Goal: Information Seeking & Learning: Check status

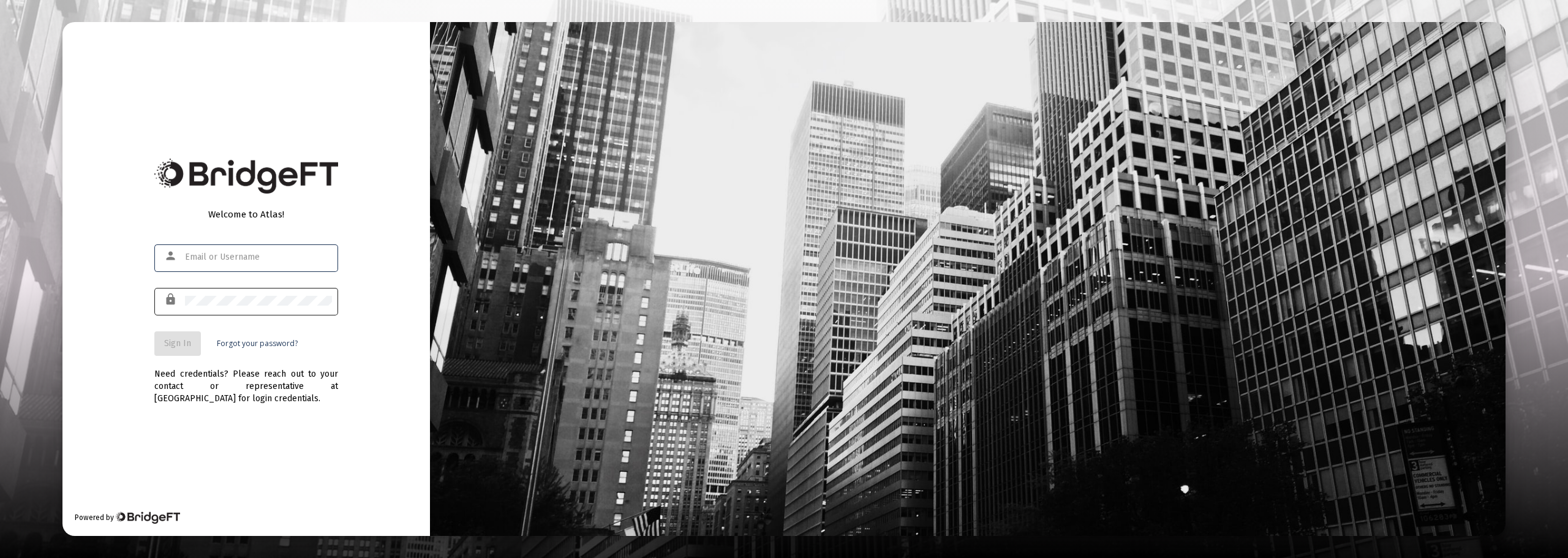
type input "[EMAIL_ADDRESS][DOMAIN_NAME]"
click at [186, 345] on span "Sign In" at bounding box center [177, 343] width 27 height 10
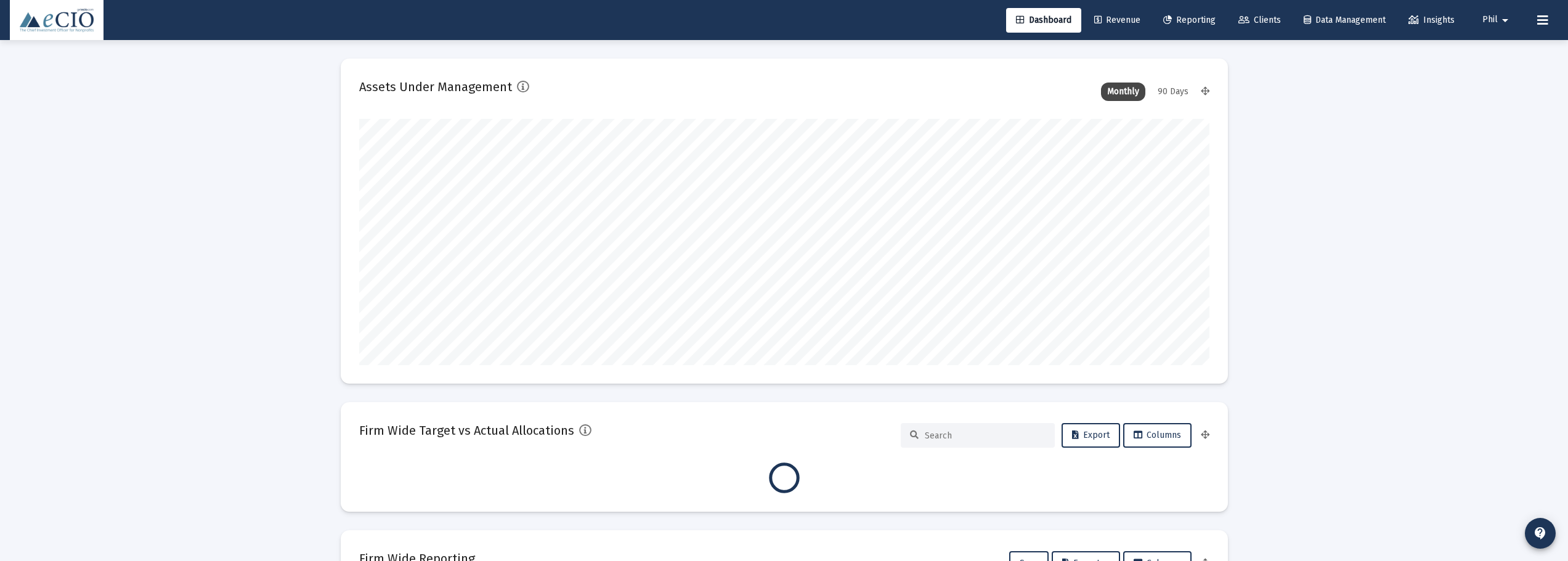
scroll to position [247, 850]
type input "2025-09-05"
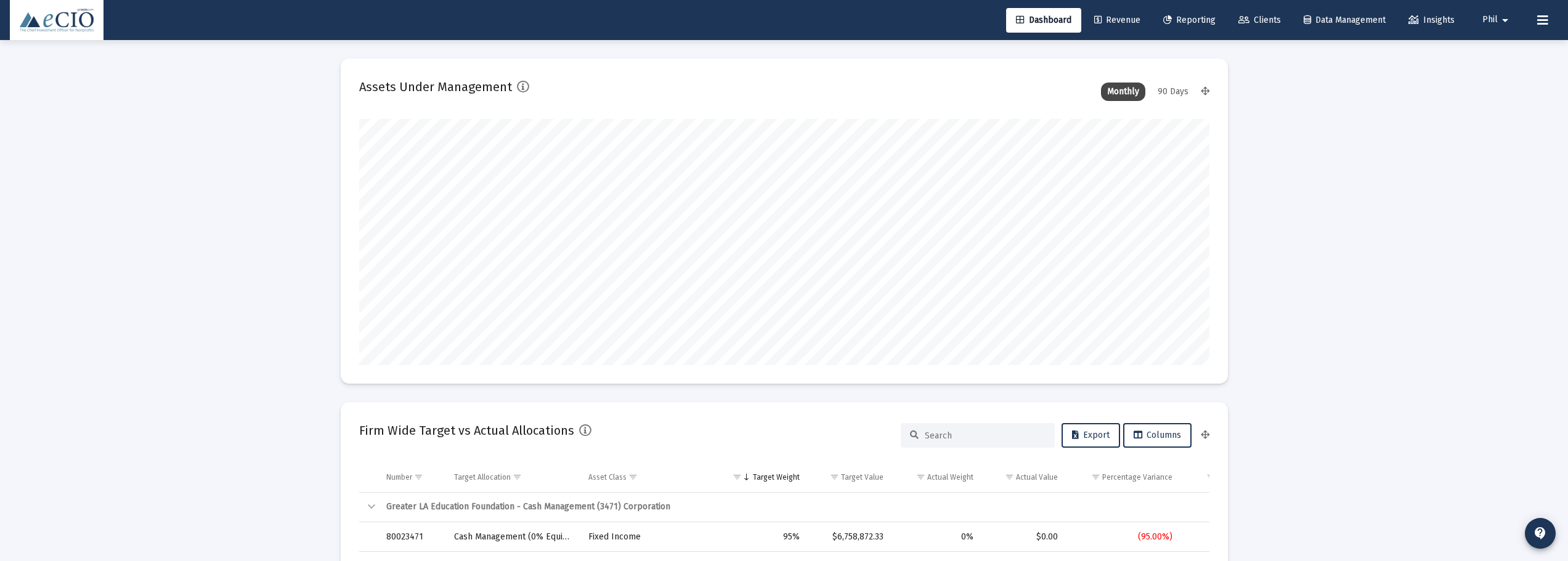
drag, startPoint x: 1176, startPoint y: 23, endPoint x: 1199, endPoint y: 30, distance: 24.0
click at [1176, 23] on span "Reporting" at bounding box center [1189, 20] width 52 height 10
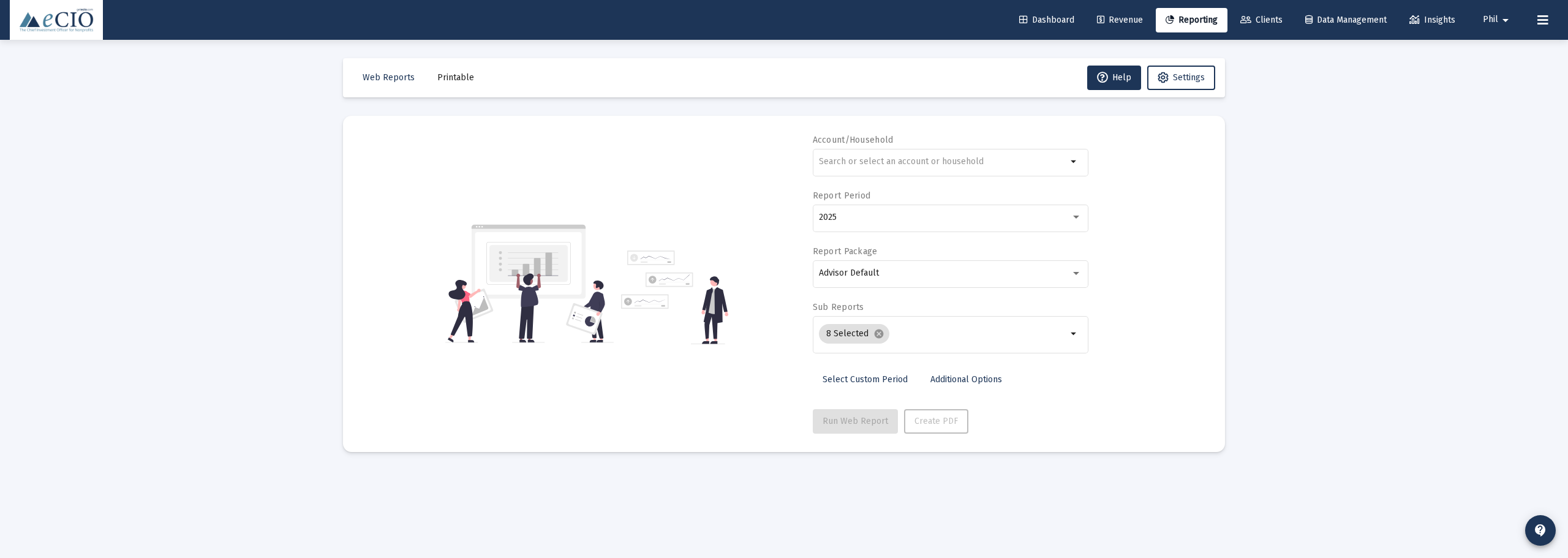
click at [1265, 11] on link "Clients" at bounding box center [1261, 20] width 62 height 24
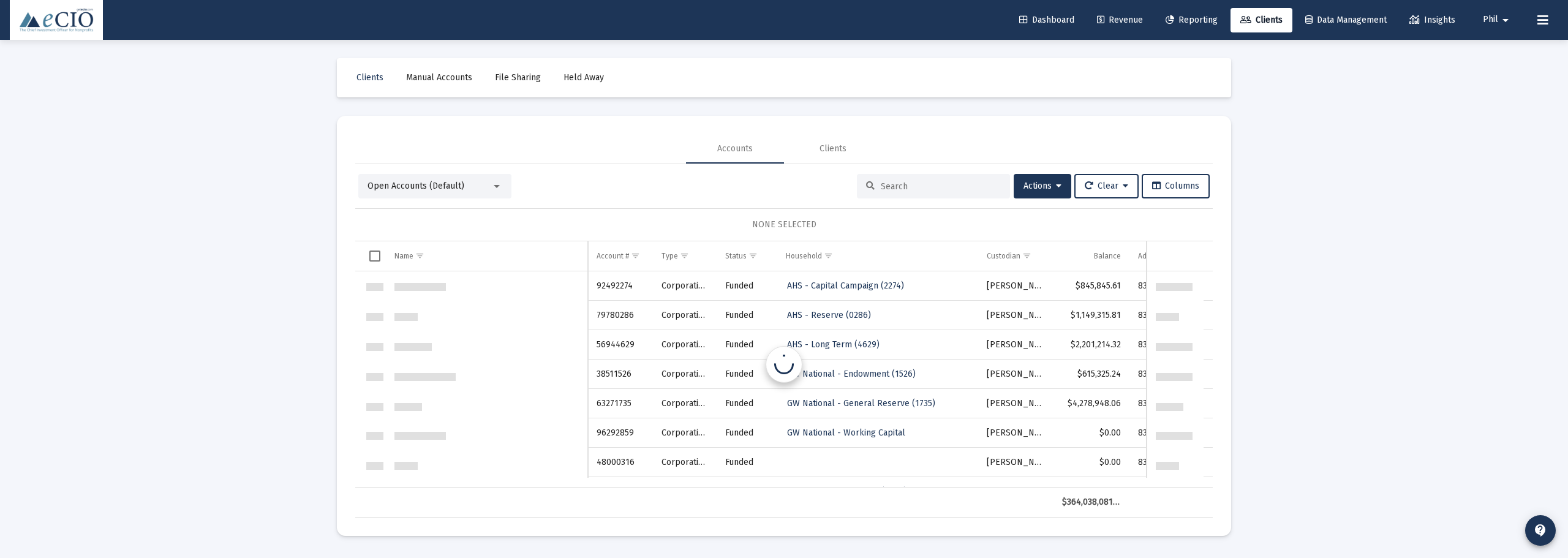
scroll to position [5878, 0]
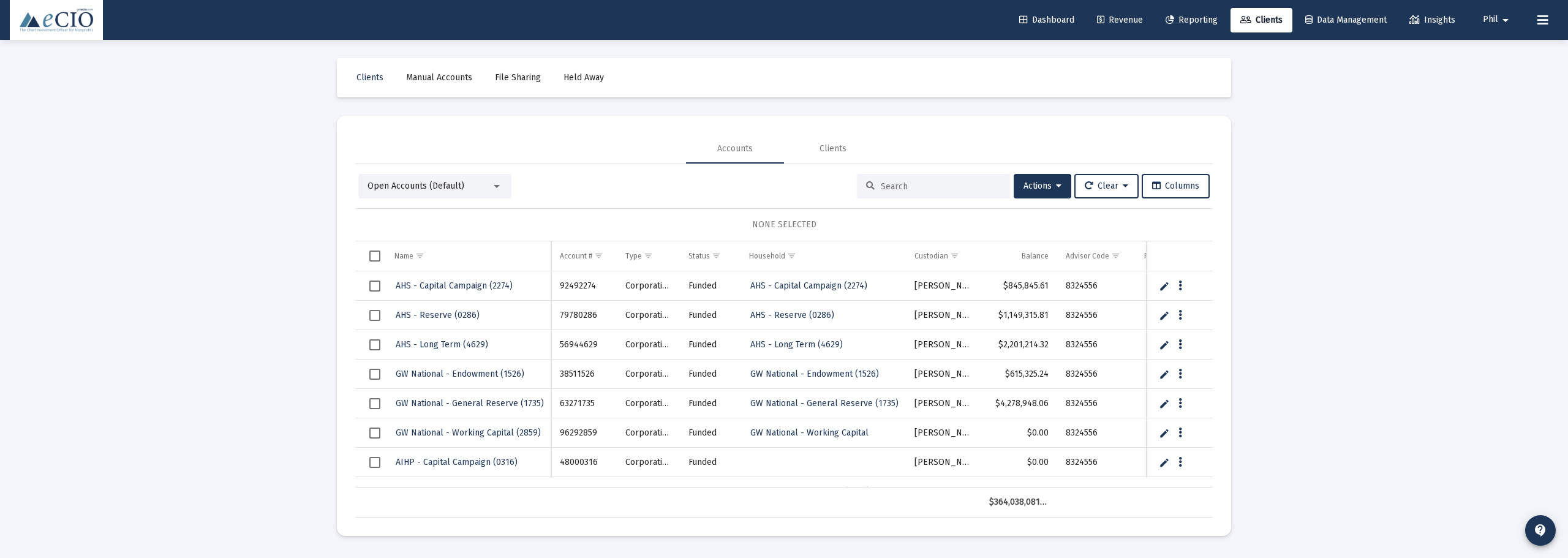
click at [898, 184] on input at bounding box center [940, 187] width 120 height 10
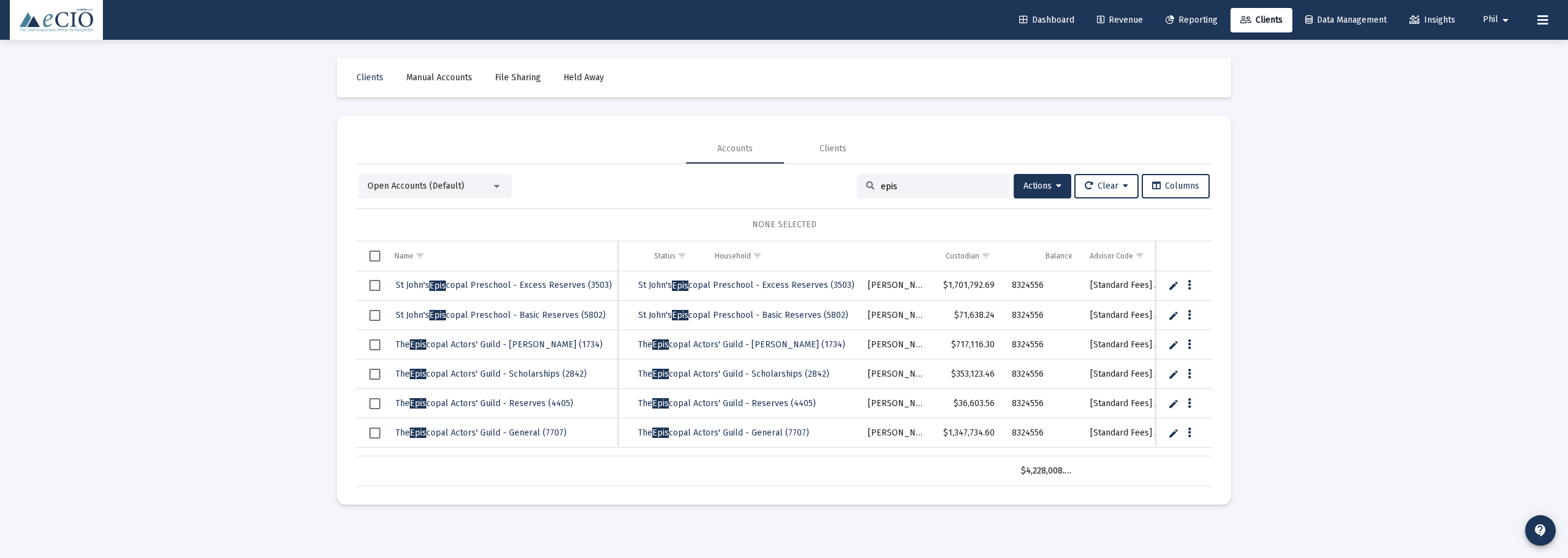
scroll to position [0, 0]
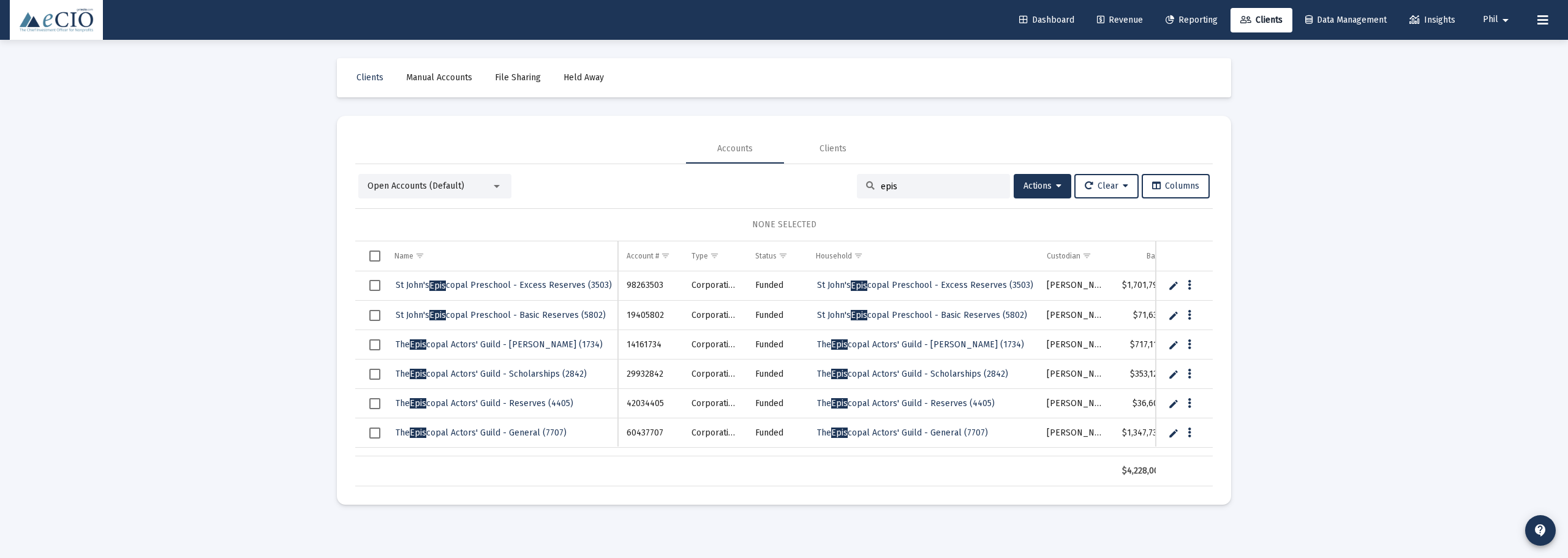
type input "epis"
click at [520, 373] on span "The Epis copal Actors' Guild - Scholarships (2842)" at bounding box center [491, 374] width 191 height 10
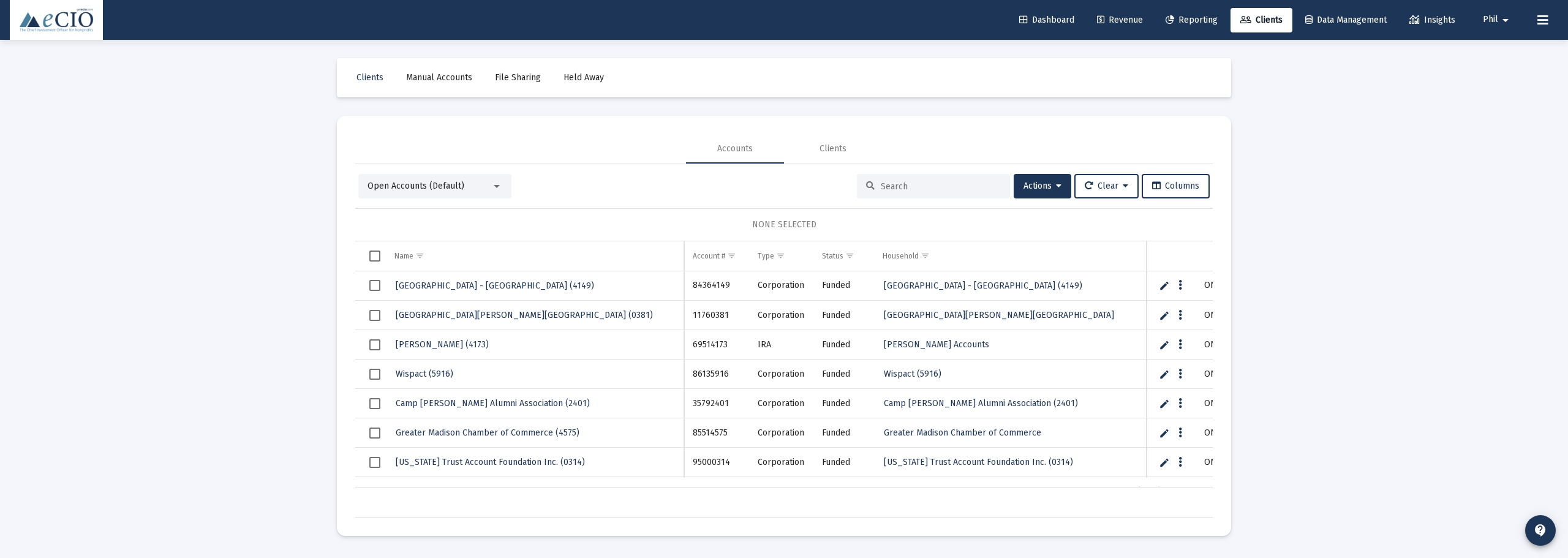
click at [908, 187] on input at bounding box center [940, 187] width 120 height 10
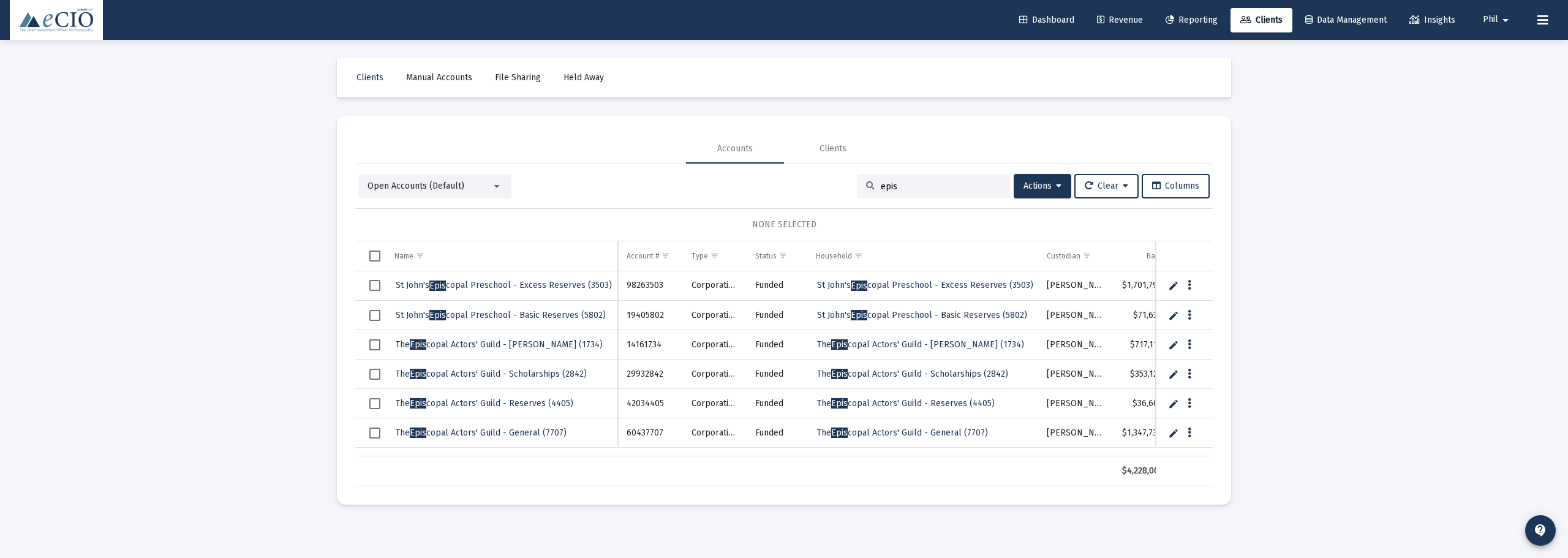
type input "epis"
click at [961, 375] on span "The Epis copal Actors' Guild - Scholarships (2842)" at bounding box center [912, 374] width 191 height 10
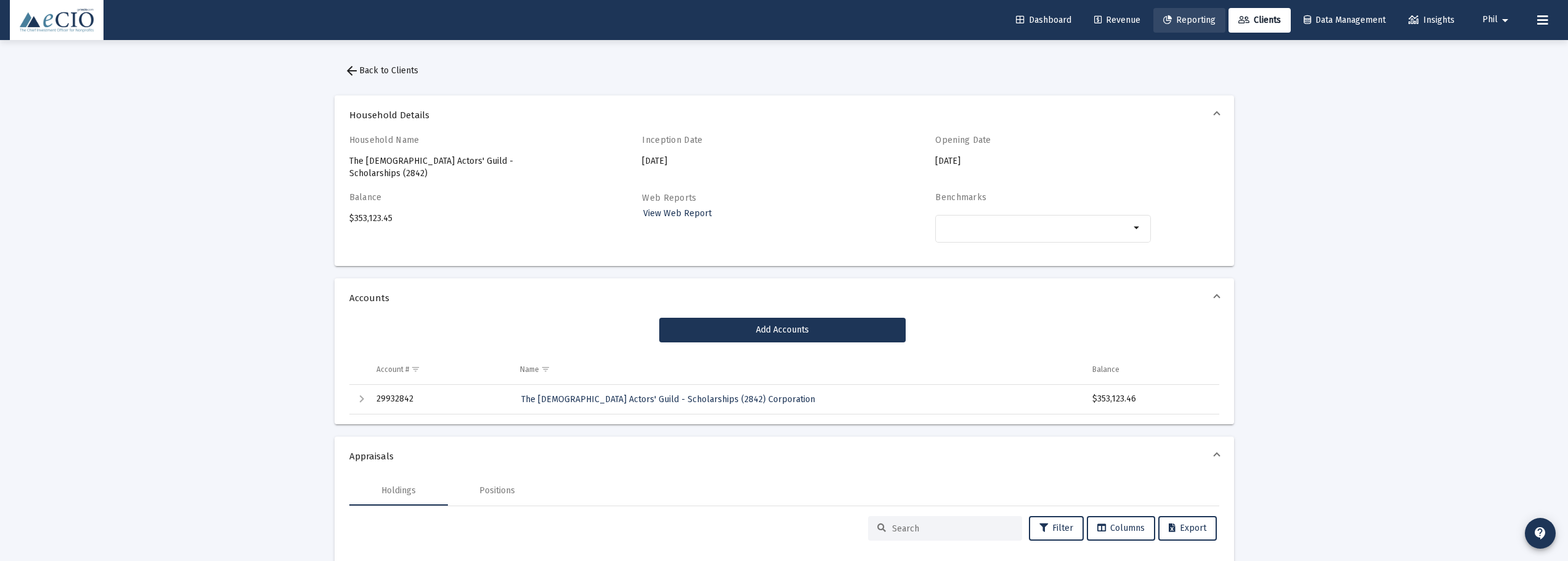
click at [1176, 20] on span "Reporting" at bounding box center [1189, 20] width 52 height 10
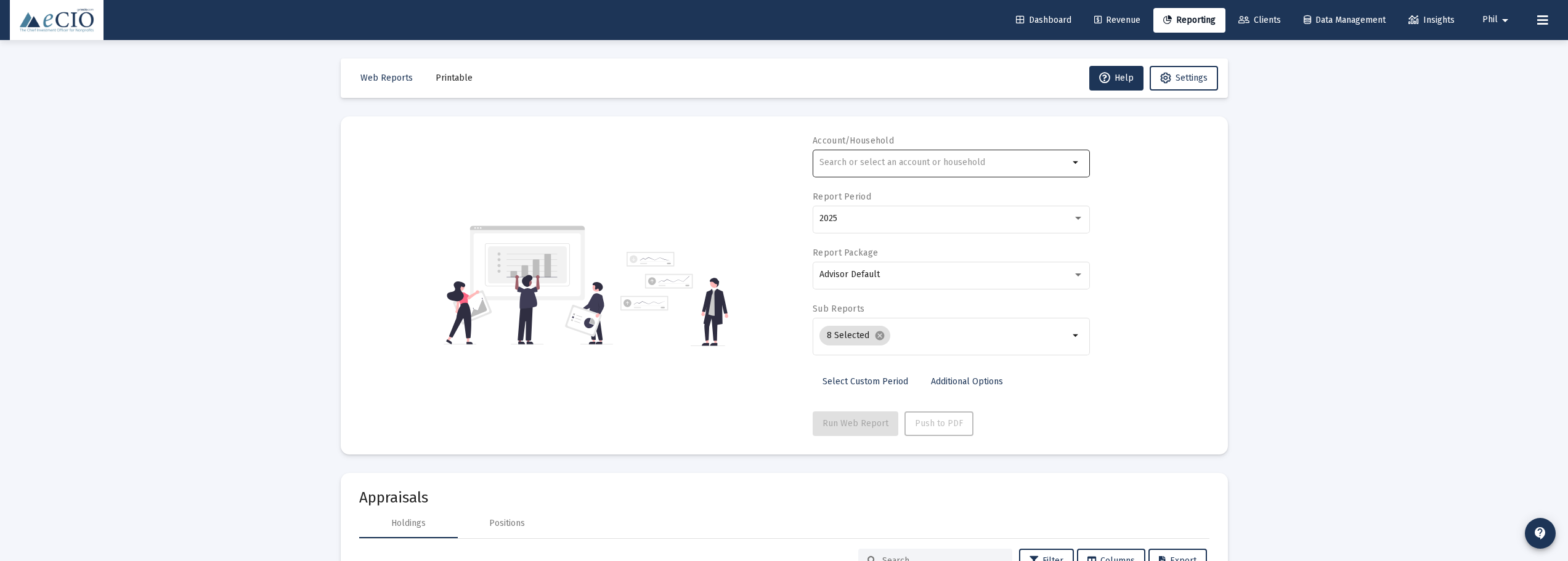
click at [924, 154] on div at bounding box center [944, 162] width 249 height 30
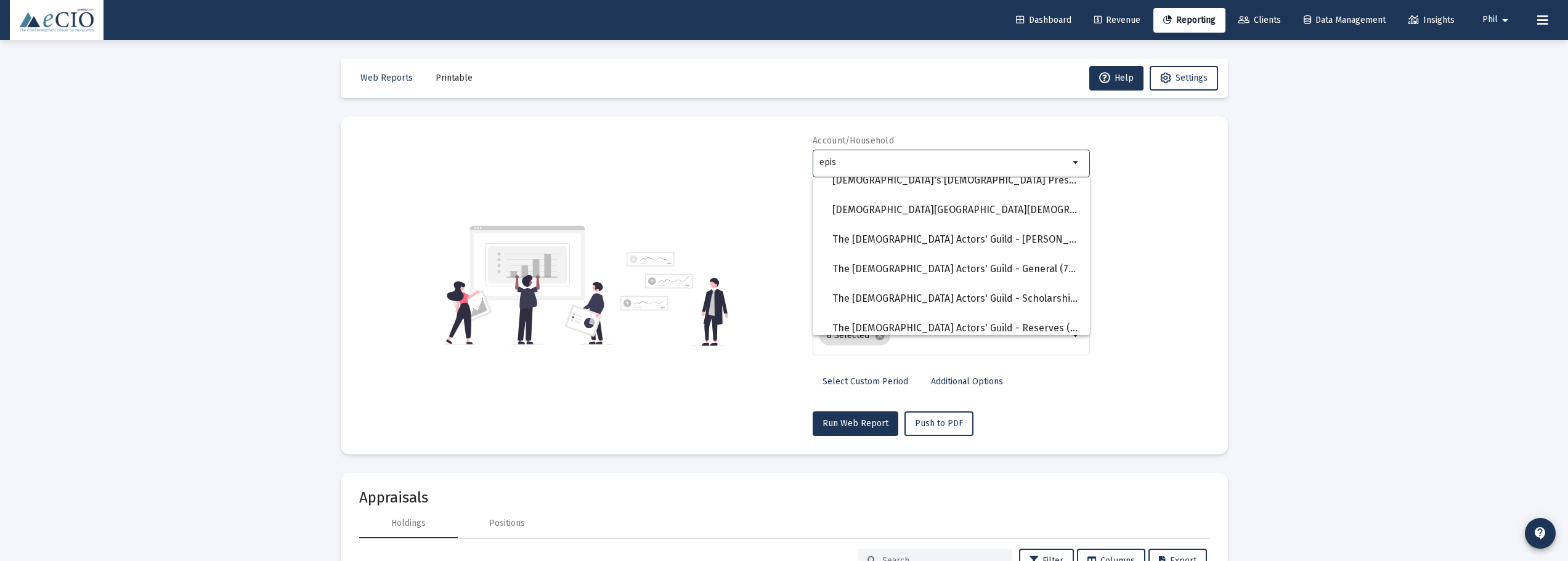
scroll to position [307, 0]
click at [1005, 295] on span "The Episcopal Actors' Guild - Scholarships (2842)" at bounding box center [956, 298] width 248 height 30
type input "The Episcopal Actors' Guild - Scholarships (2842)"
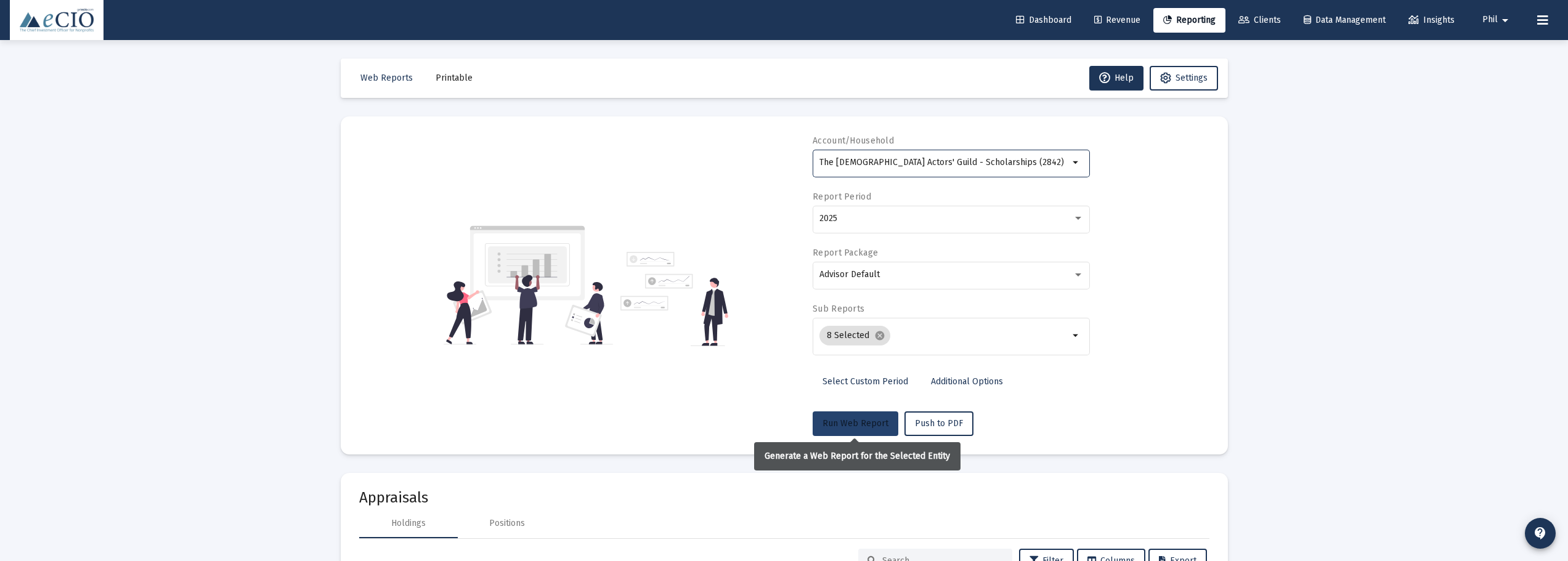
click at [847, 431] on button "Run Web Report" at bounding box center [855, 424] width 86 height 24
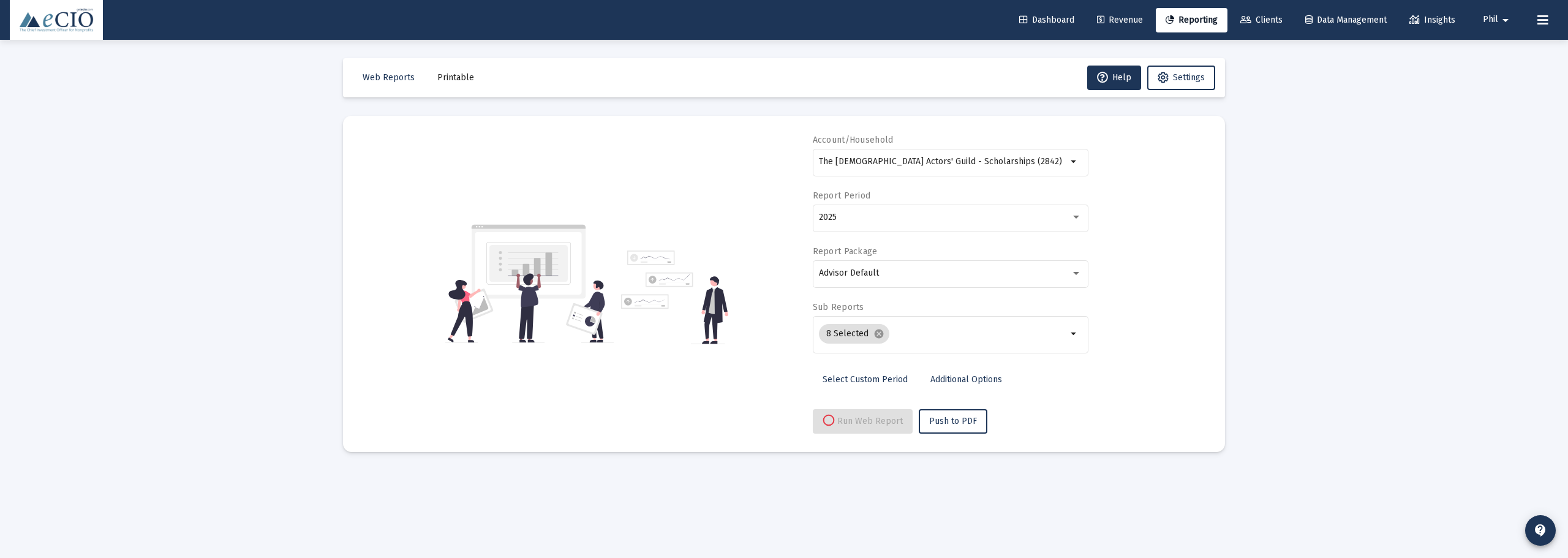
select select "View all"
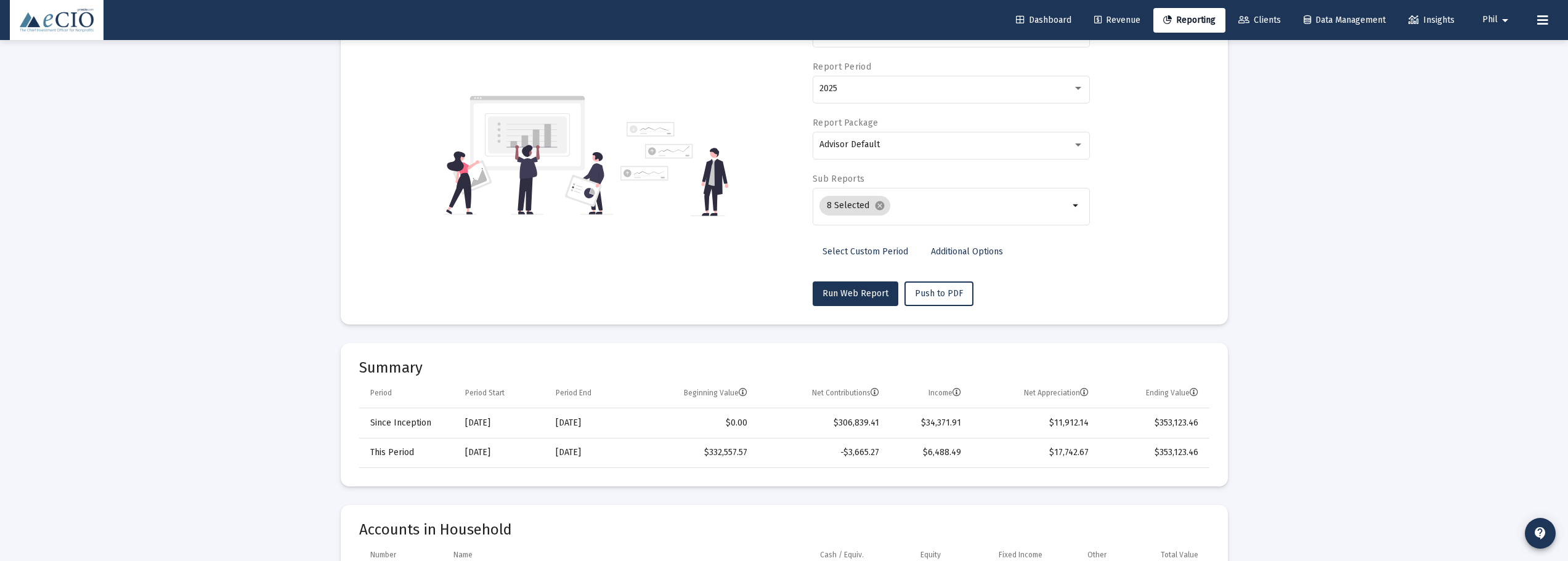
scroll to position [0, 0]
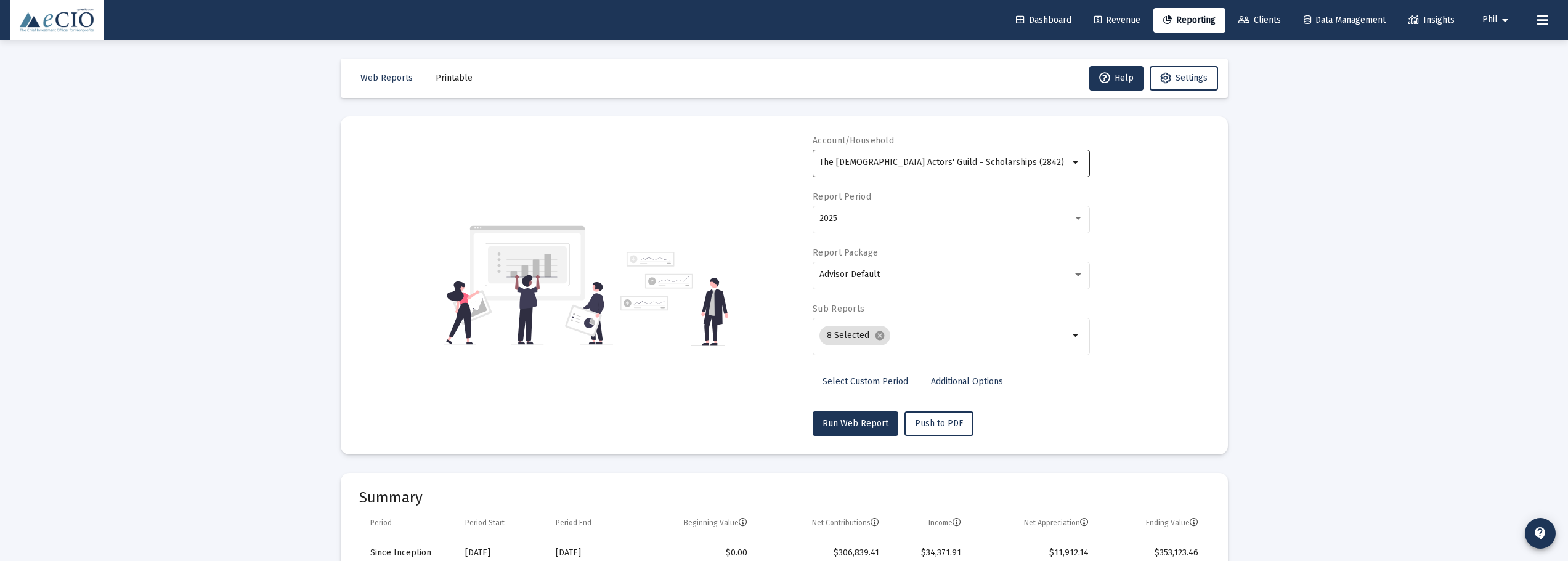
click at [933, 155] on div "The Episcopal Actors' Guild - Scholarships (2842)" at bounding box center [944, 162] width 249 height 30
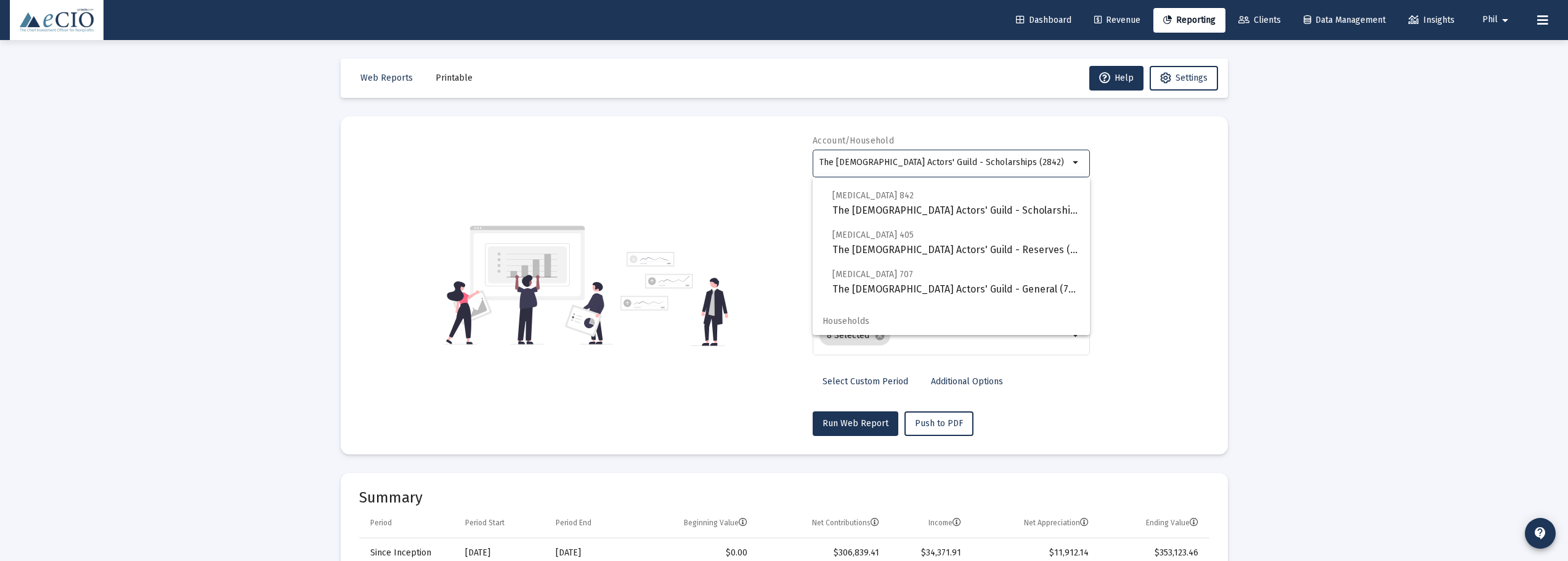
scroll to position [315, 0]
click at [1019, 316] on span "The Episcopal Actors' Guild - Reserves (4405)" at bounding box center [956, 320] width 248 height 30
type input "The Episcopal Actors' Guild - Reserves (4405)"
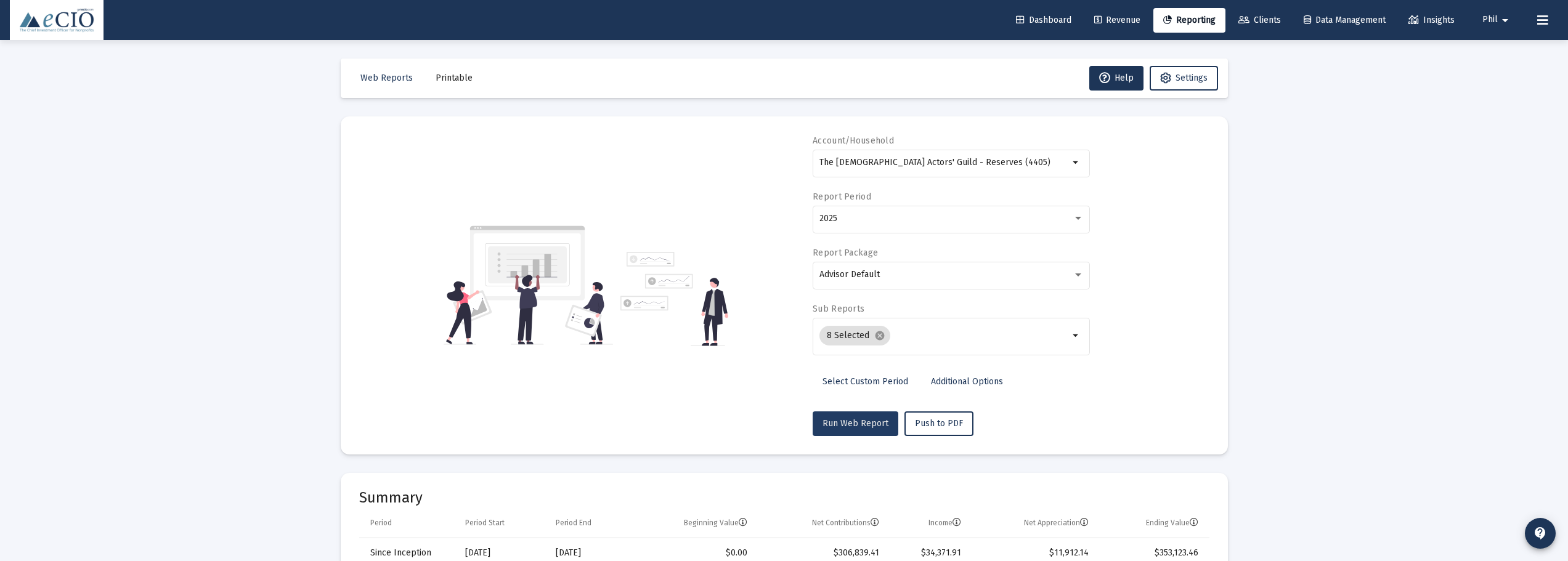
click at [858, 424] on span "Run Web Report" at bounding box center [855, 423] width 66 height 10
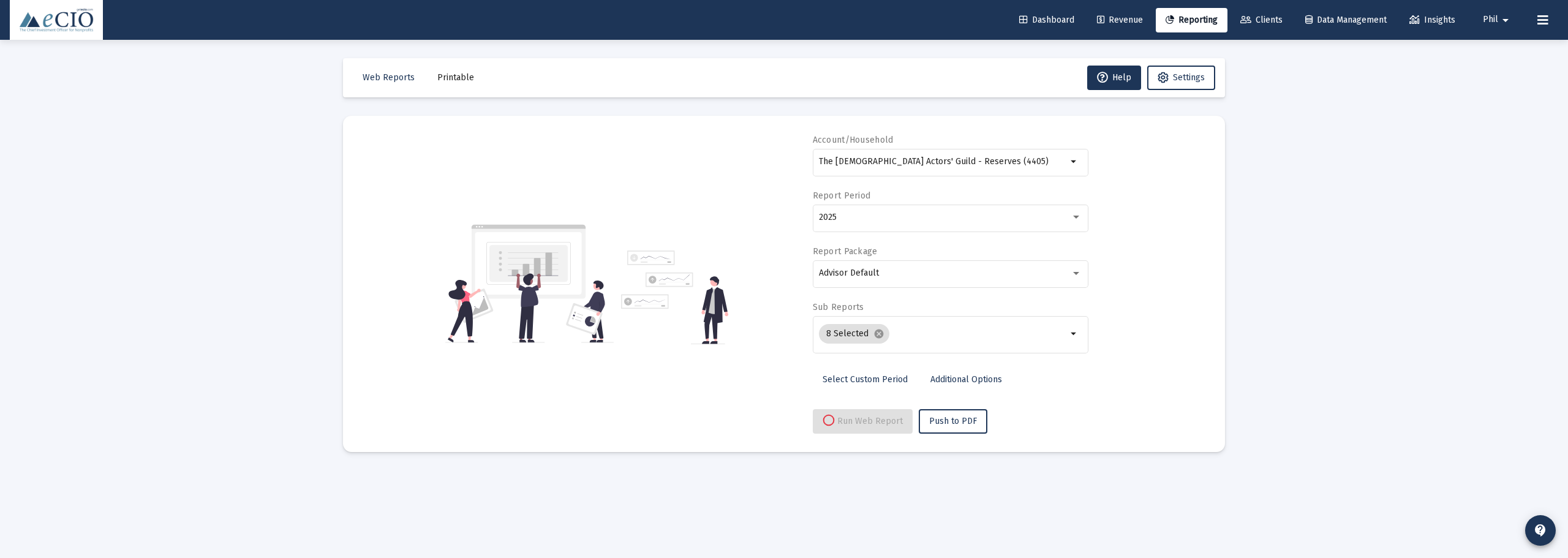
select select "View all"
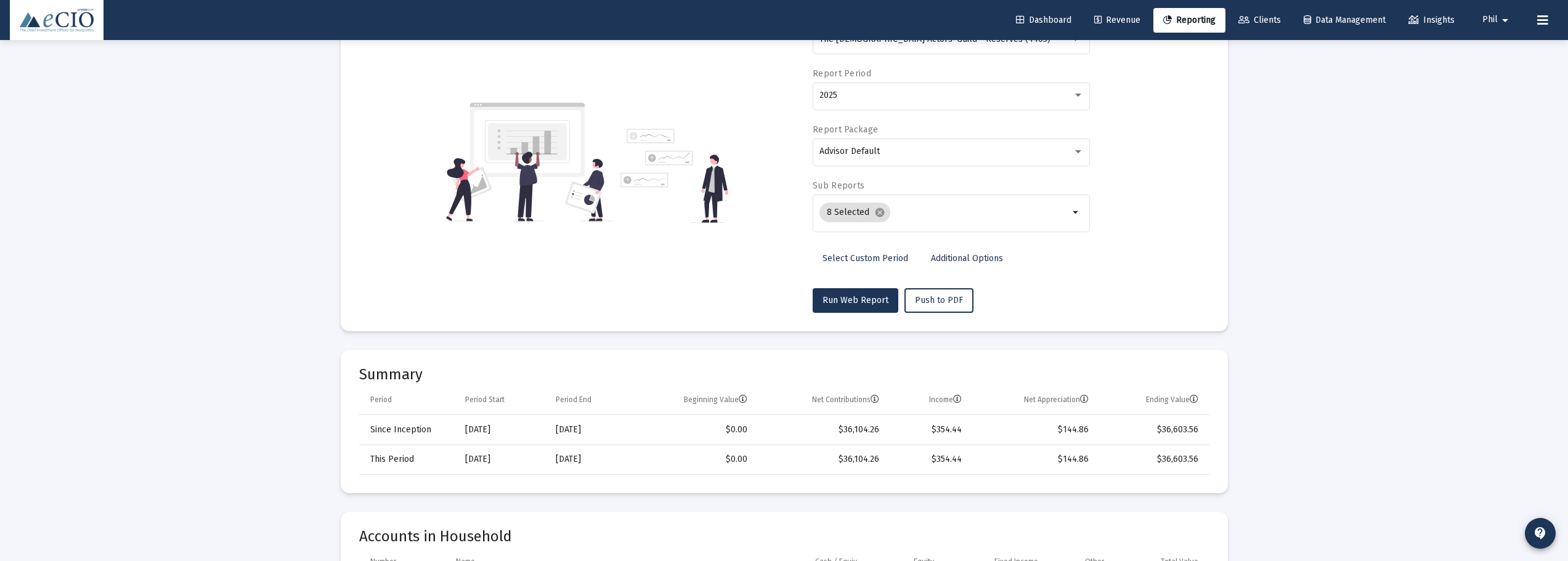
scroll to position [62, 0]
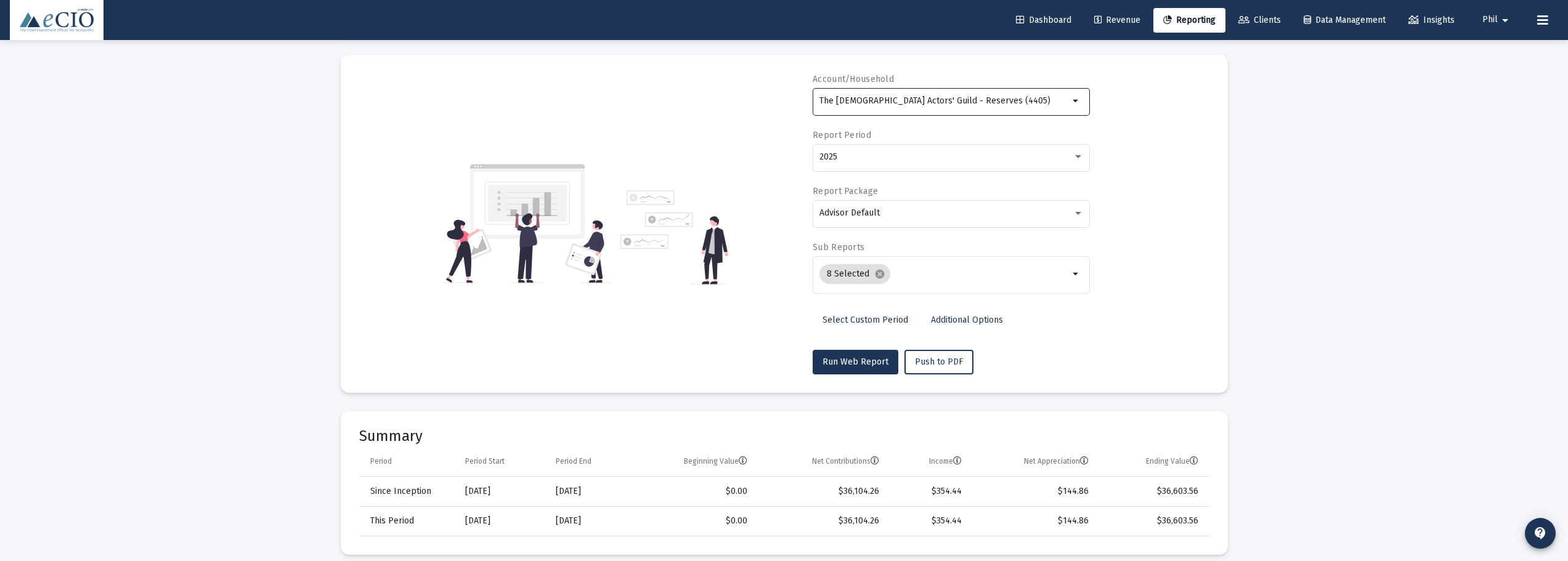
click at [1011, 106] on div "The Episcopal Actors' Guild - Reserves (4405)" at bounding box center [944, 101] width 249 height 30
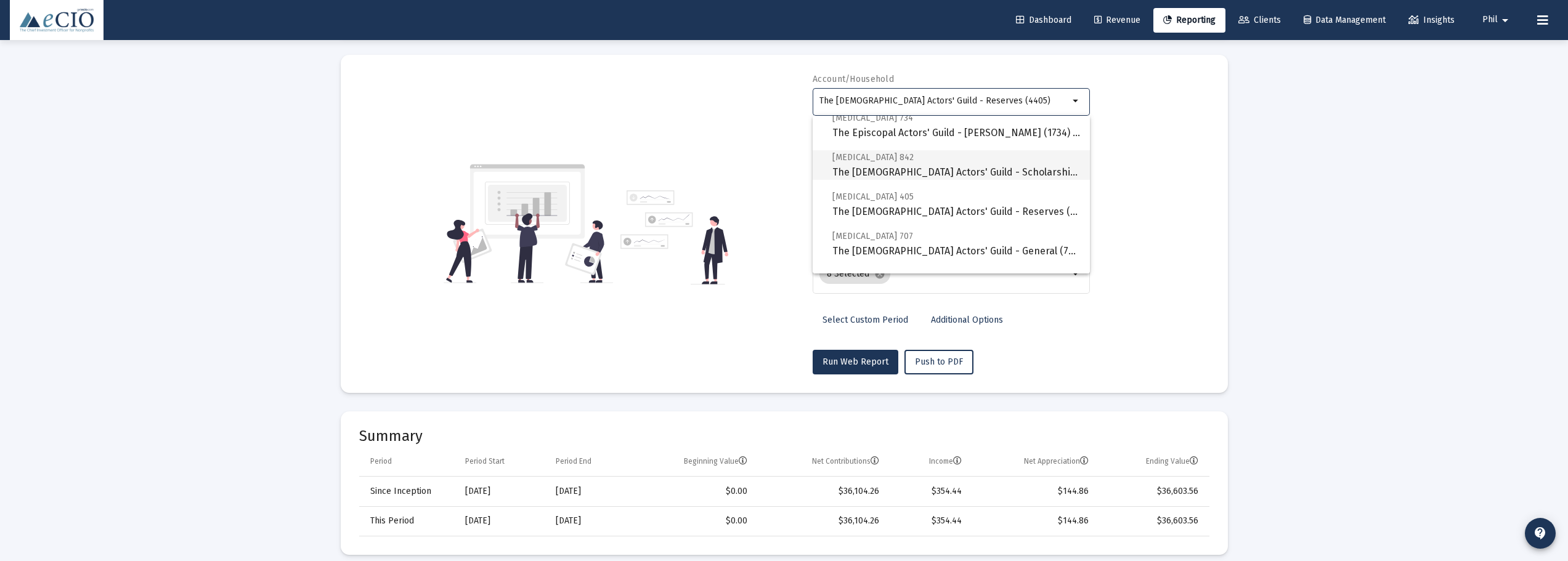
scroll to position [315, 0]
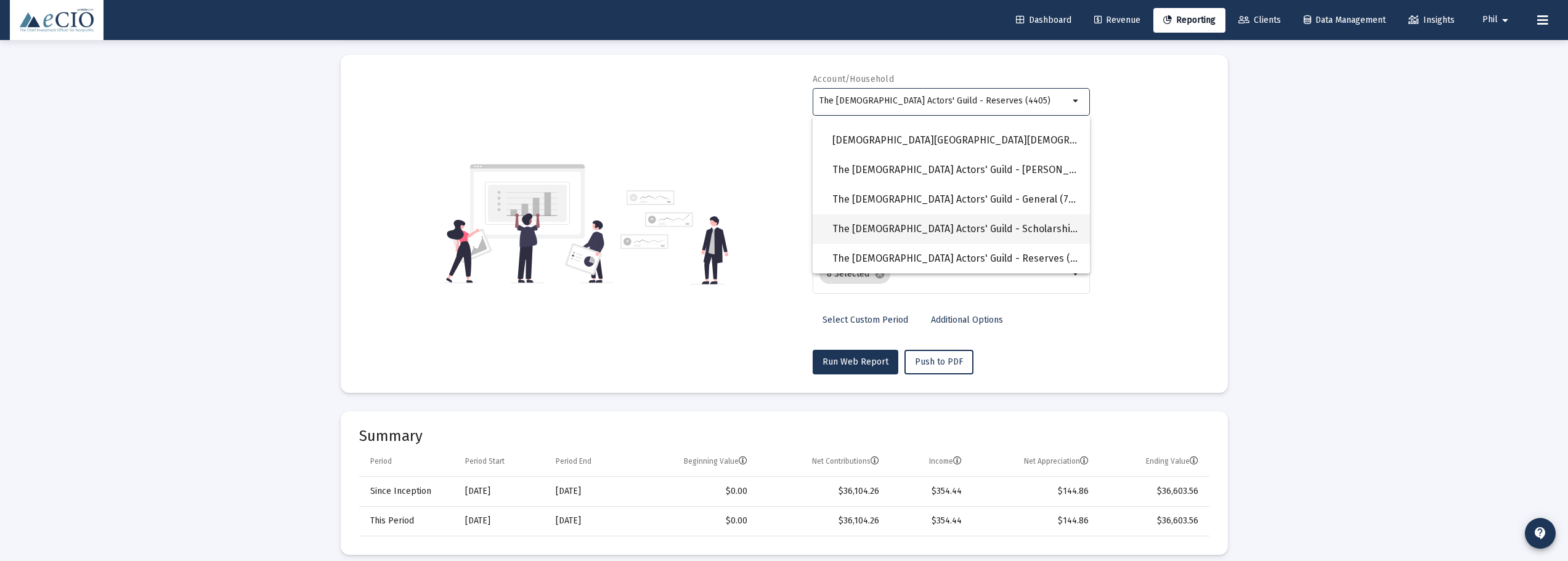
click at [1039, 223] on span "The Episcopal Actors' Guild - Scholarships (2842)" at bounding box center [956, 229] width 248 height 30
type input "The Episcopal Actors' Guild - Scholarships (2842)"
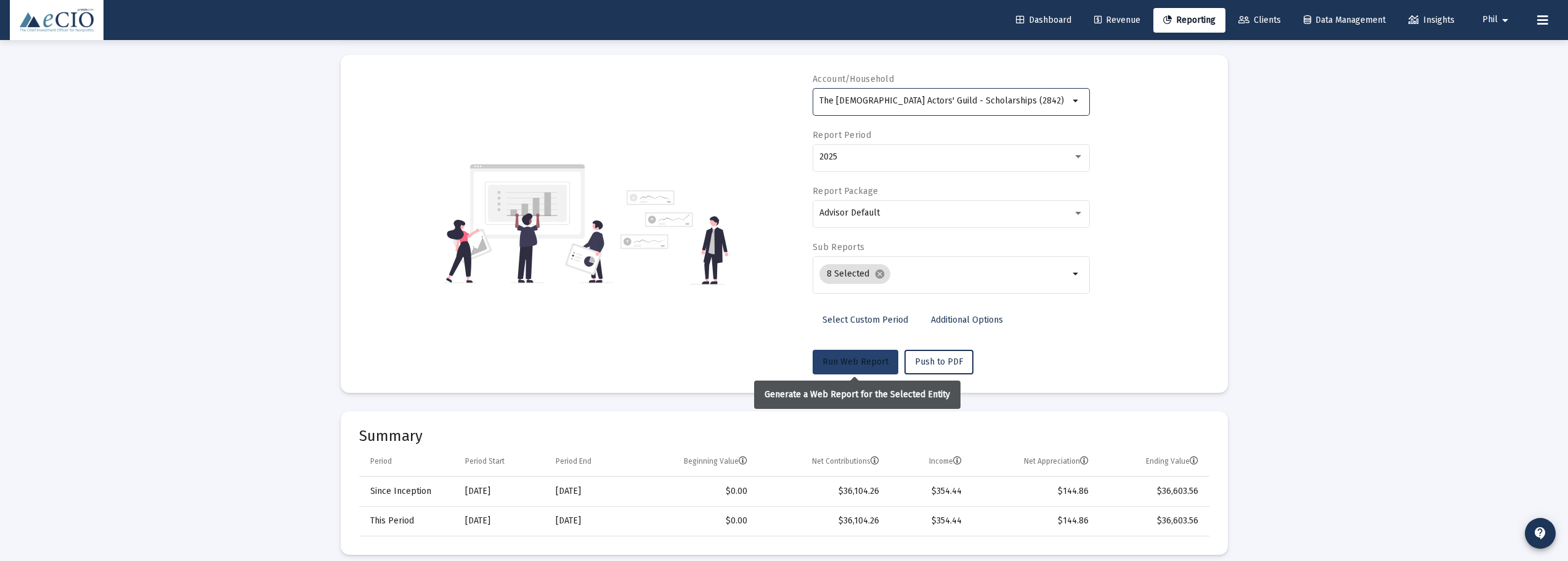
click at [828, 363] on span "Run Web Report" at bounding box center [855, 361] width 66 height 10
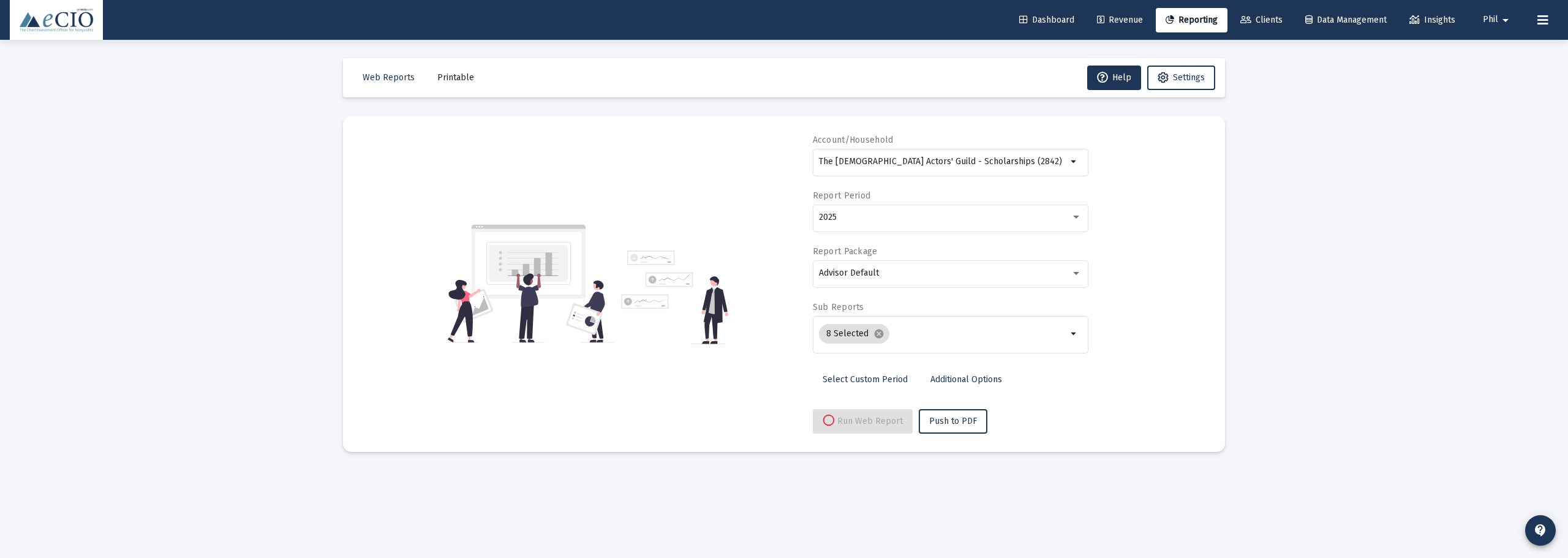
select select "View all"
